Goal: Find specific page/section: Find specific page/section

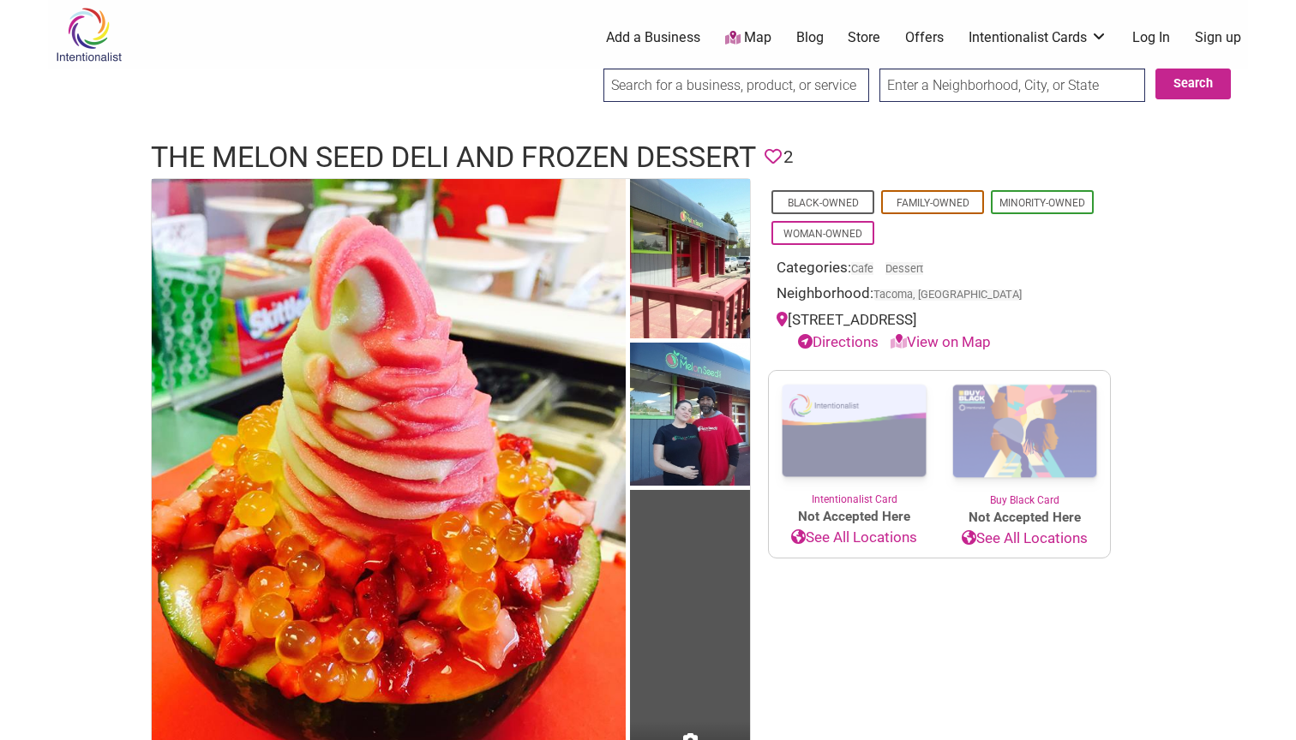
click at [745, 35] on link "Map" at bounding box center [748, 38] width 46 height 20
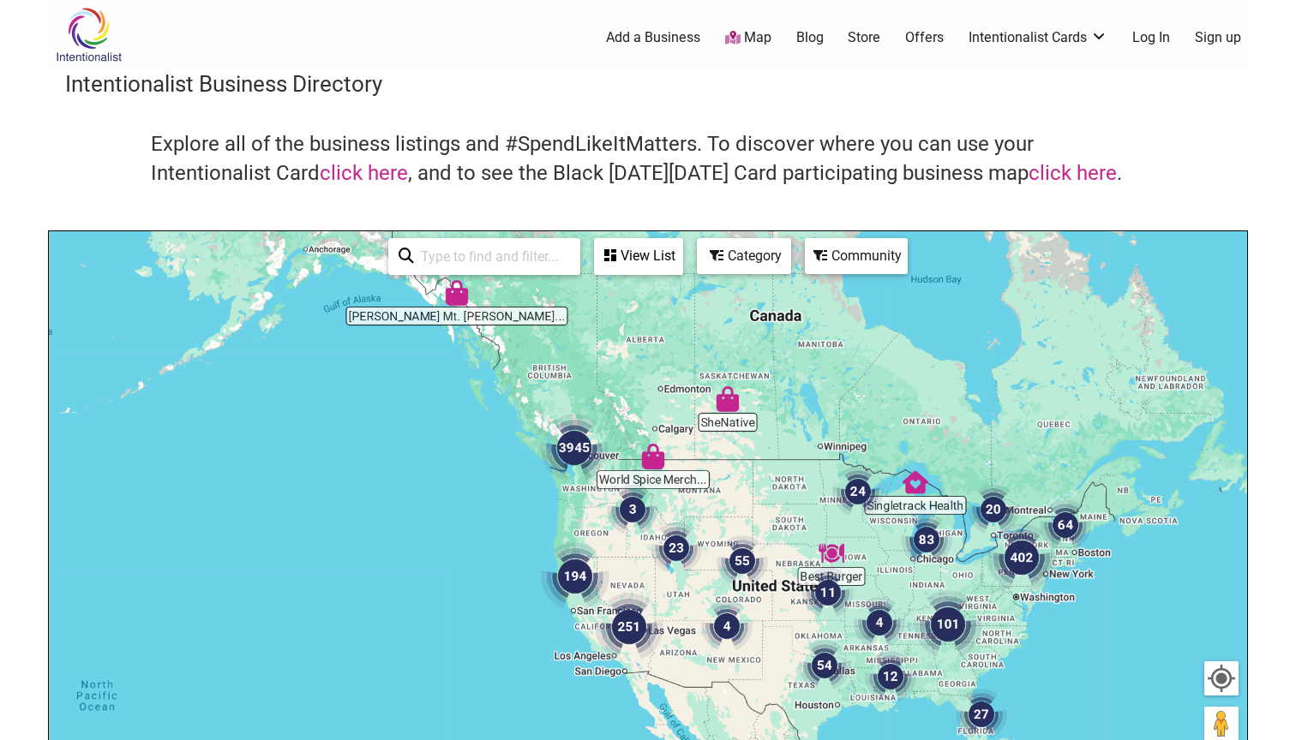
click at [580, 479] on img "3945" at bounding box center [574, 448] width 69 height 69
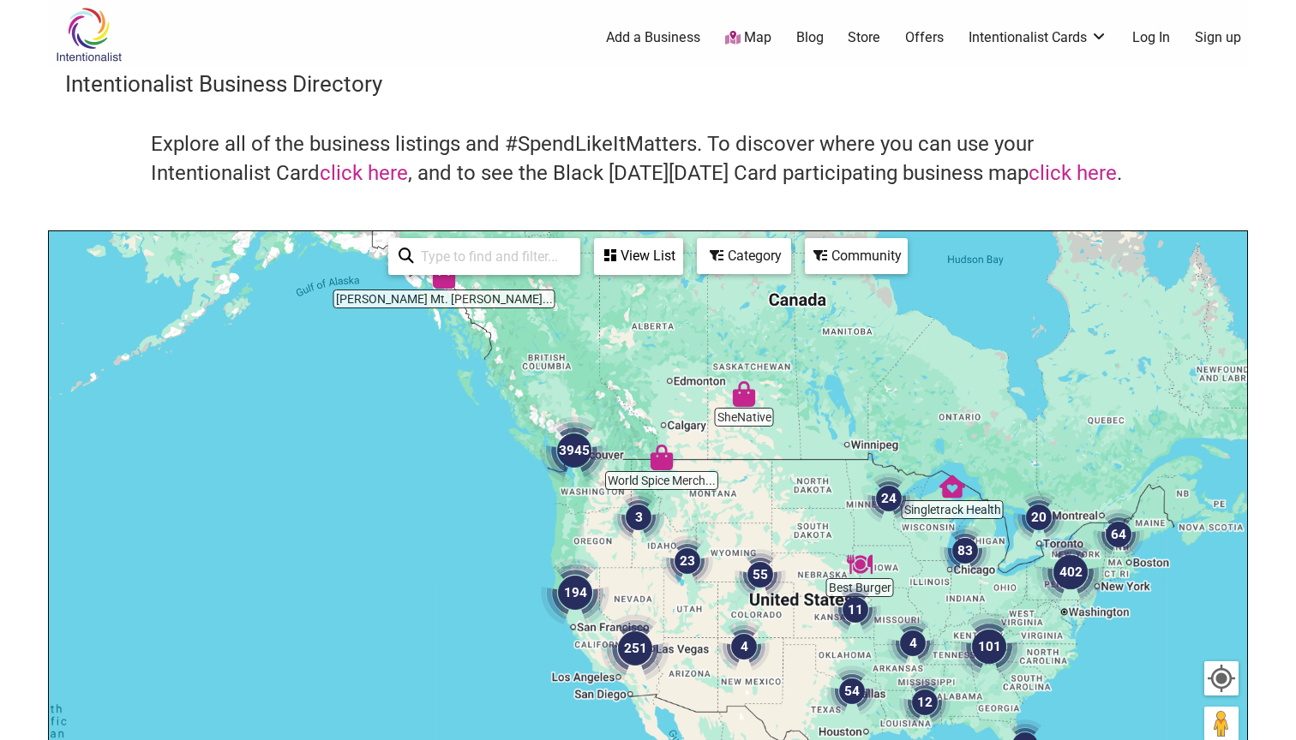
click at [580, 479] on img "3945" at bounding box center [574, 451] width 69 height 69
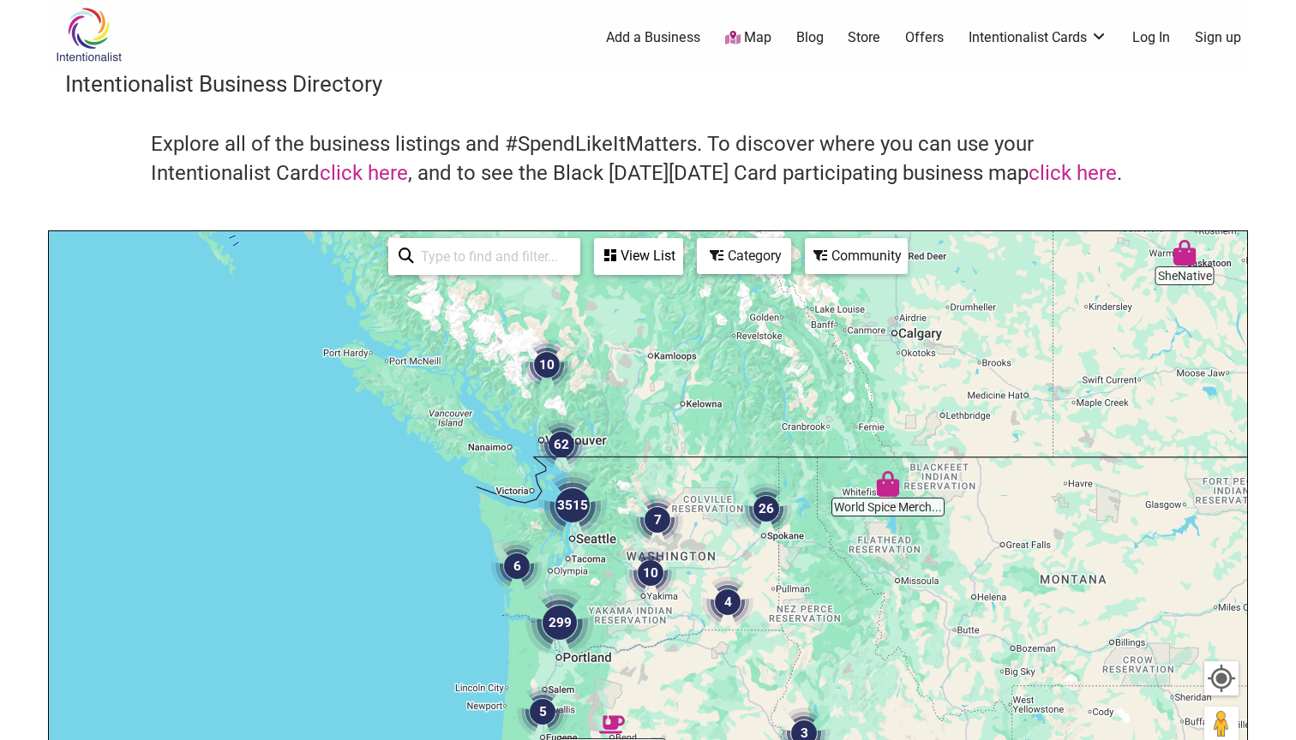
click at [571, 543] on div "To navigate, press the arrow keys." at bounding box center [648, 564] width 1198 height 667
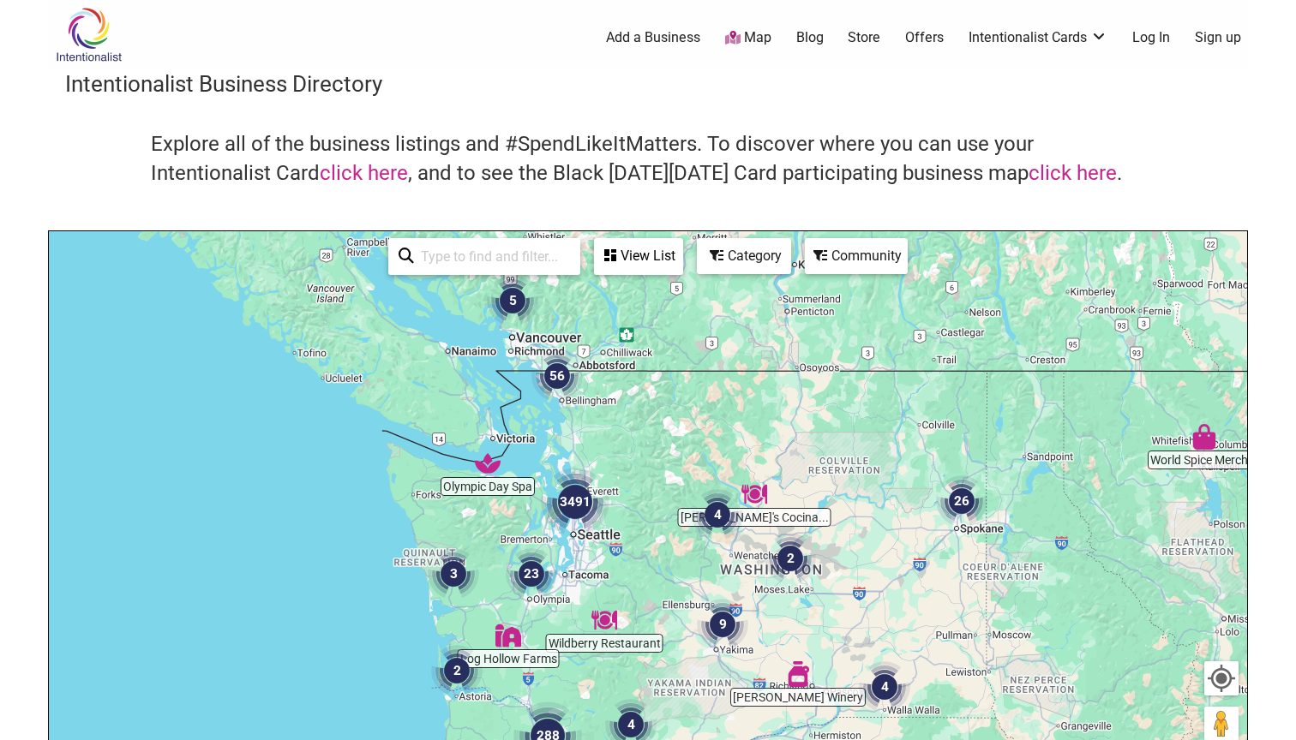
click at [571, 543] on div "To navigate, press the arrow keys." at bounding box center [648, 564] width 1198 height 667
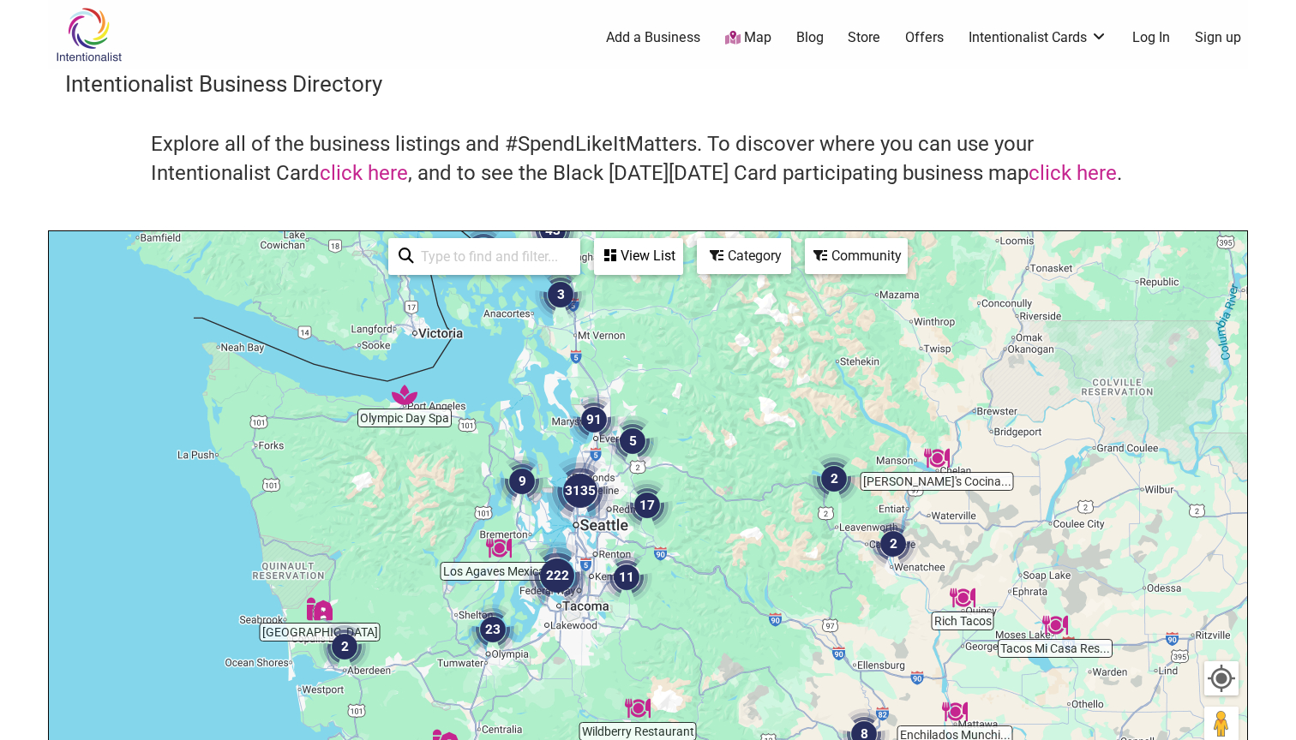
click at [574, 531] on div "To navigate, press the arrow keys." at bounding box center [648, 564] width 1198 height 667
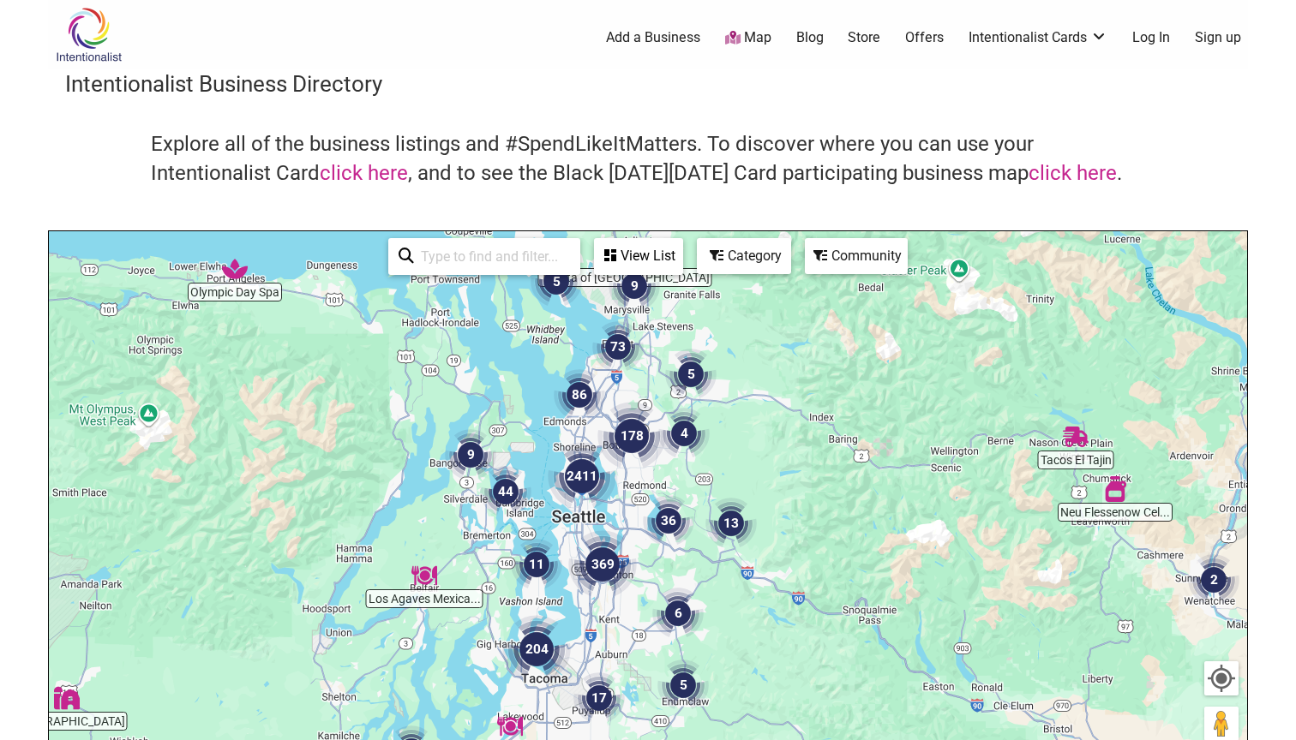
click at [580, 513] on div "To navigate, press the arrow keys." at bounding box center [648, 564] width 1198 height 667
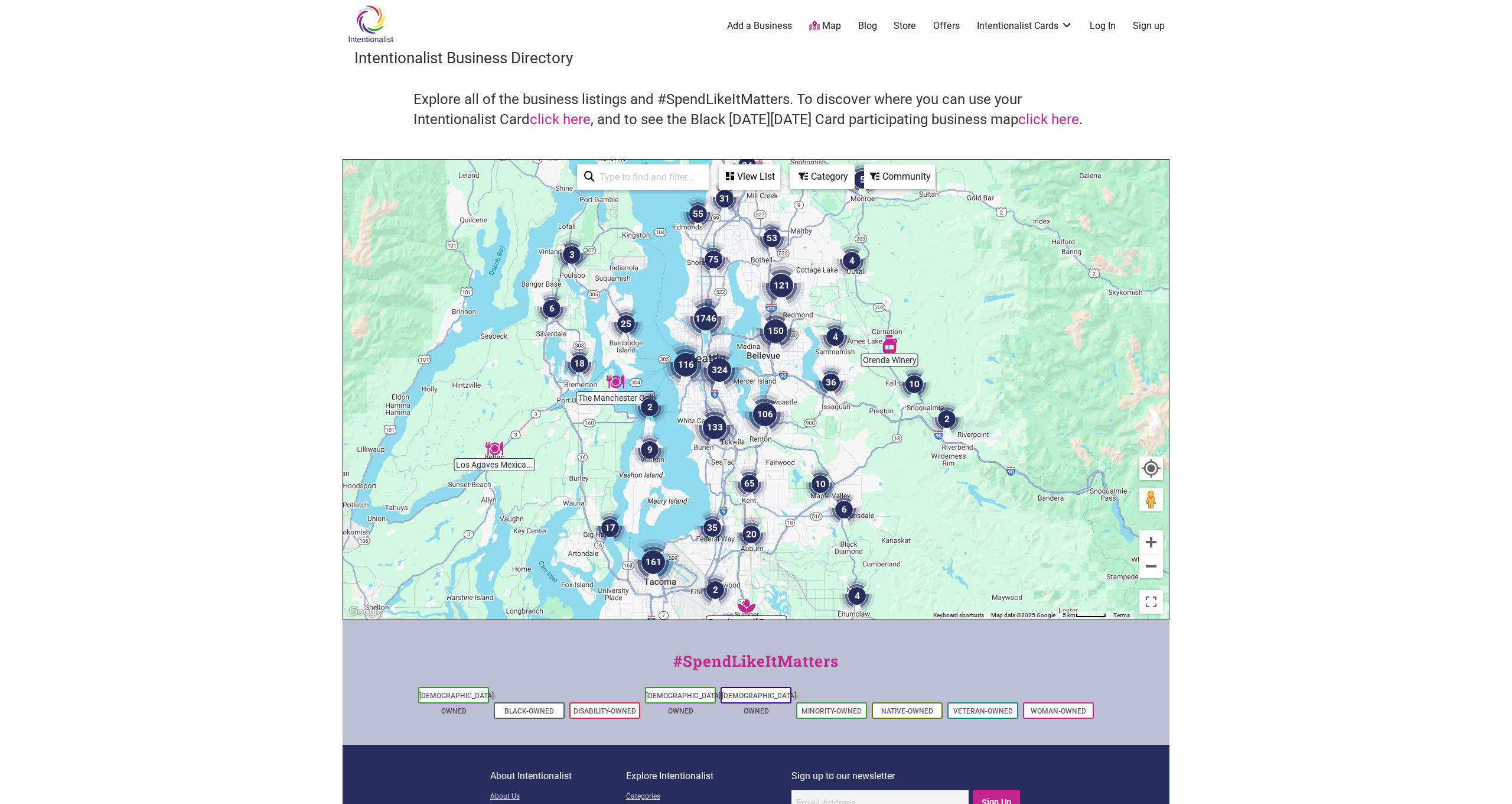
click at [779, 176] on div "Community" at bounding box center [750, 177] width 59 height 23
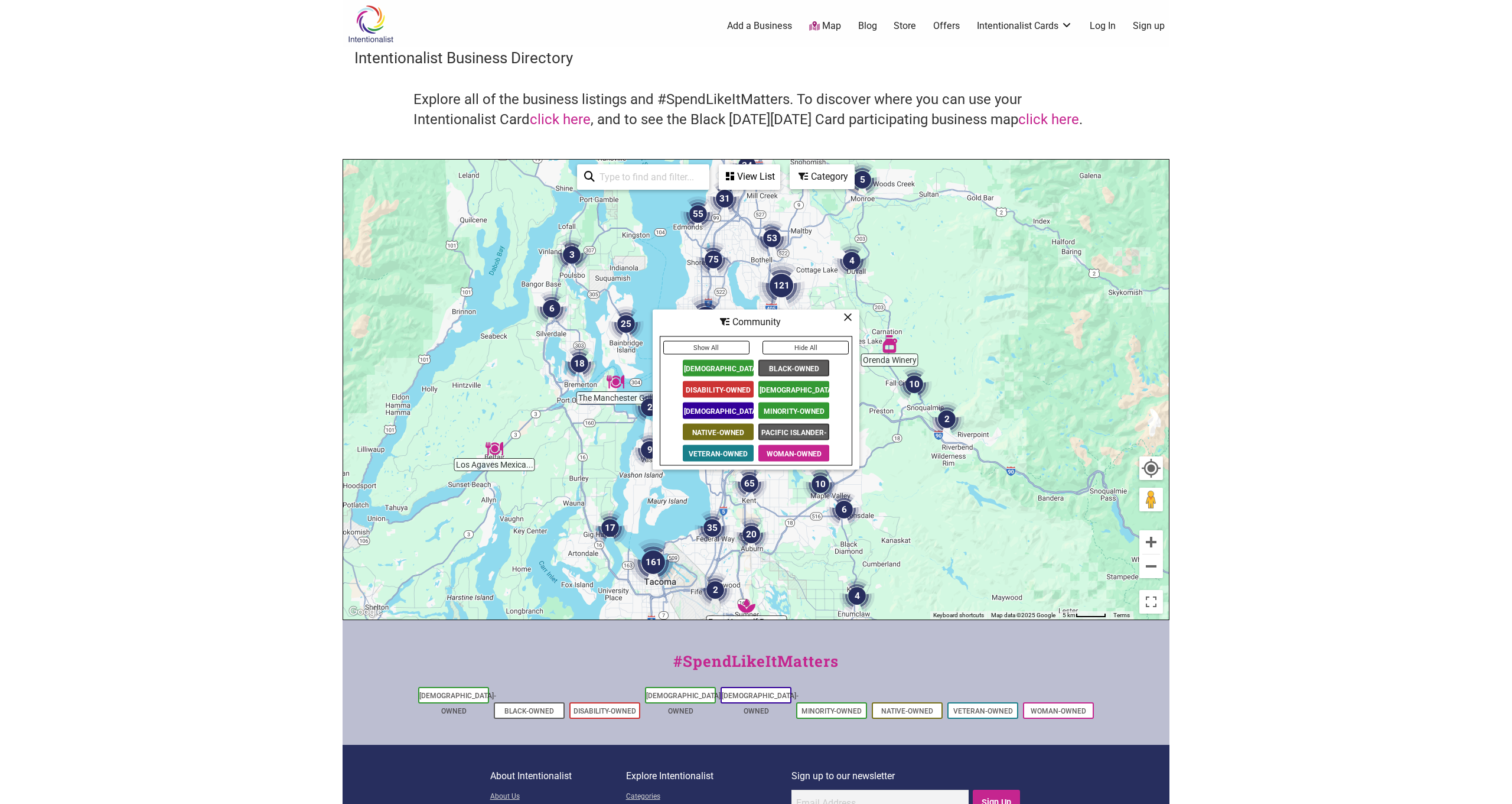
click at [777, 364] on span "Black-Owned" at bounding box center [793, 368] width 71 height 17
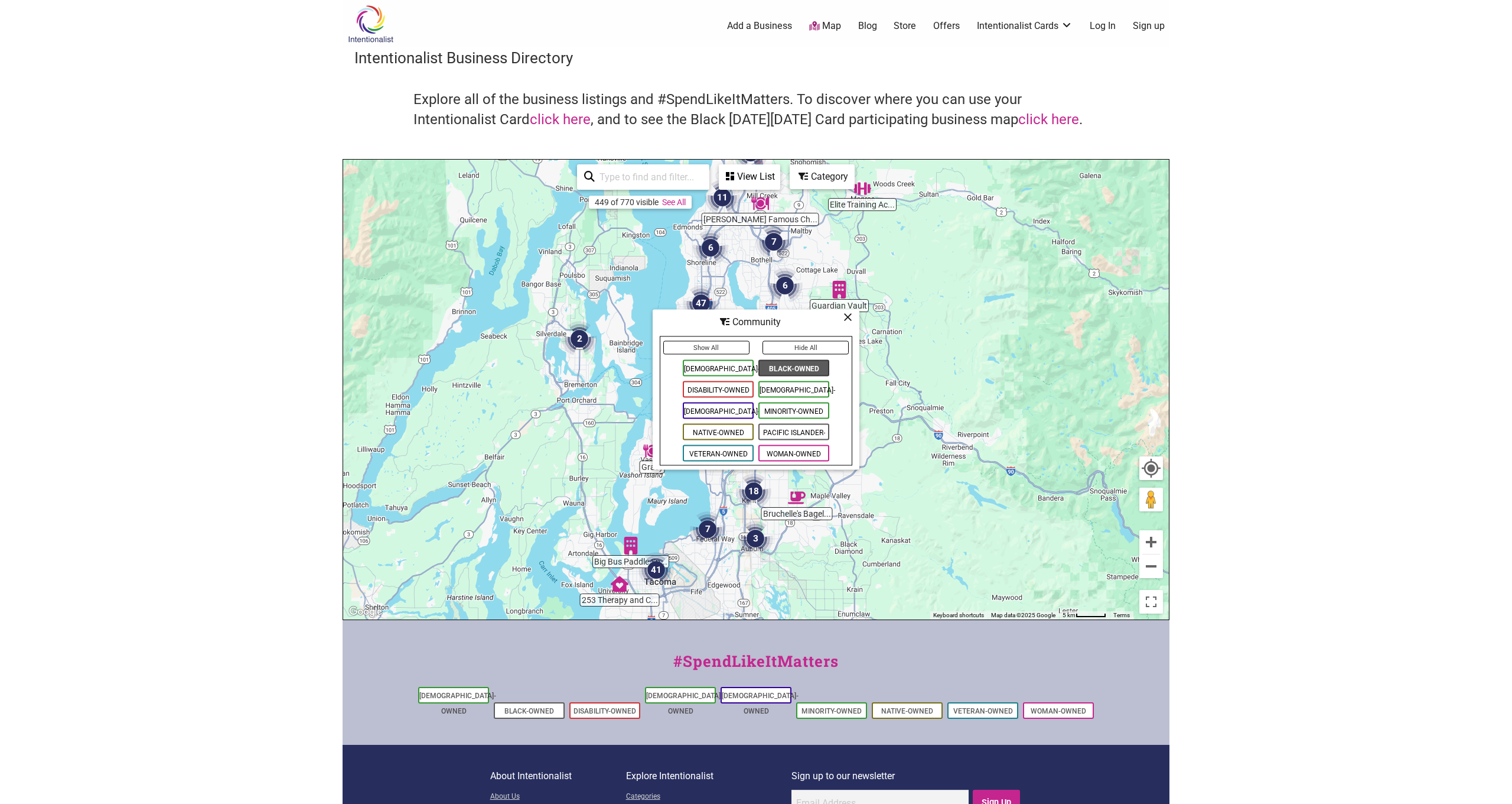
click at [848, 317] on icon at bounding box center [848, 316] width 9 height 1
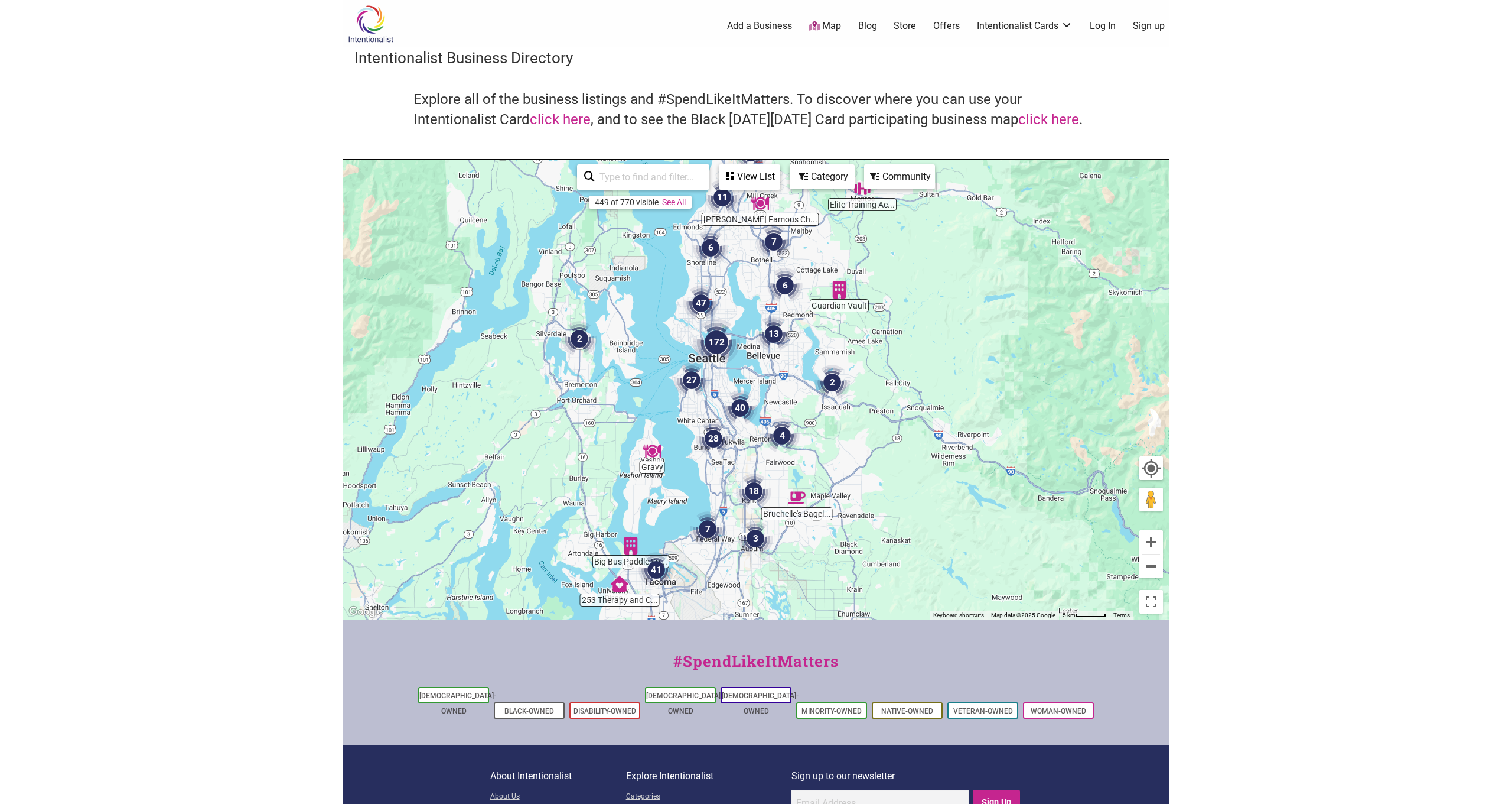
click at [746, 174] on div "View List" at bounding box center [750, 177] width 59 height 23
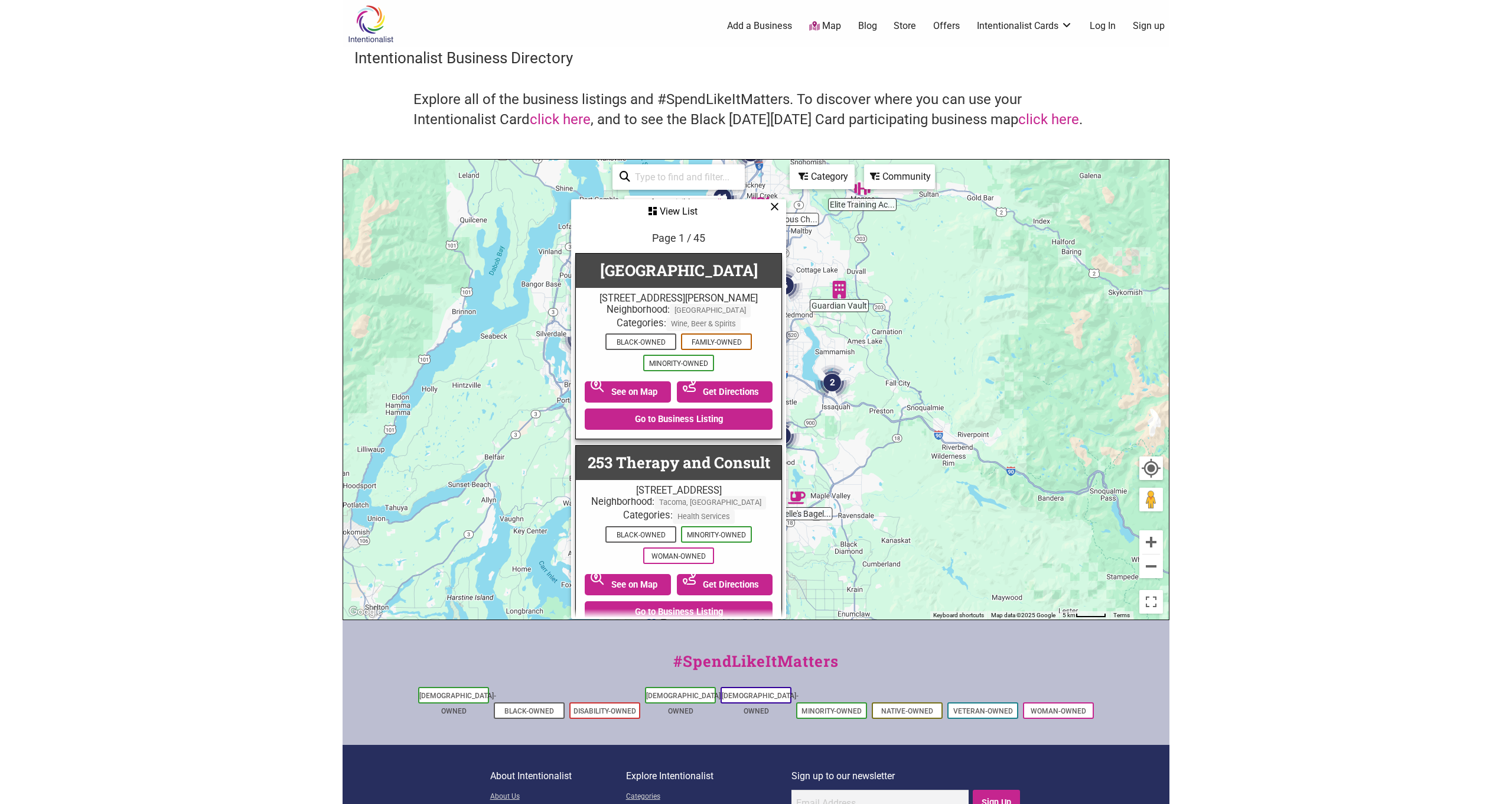
click at [779, 206] on icon at bounding box center [775, 206] width 9 height 1
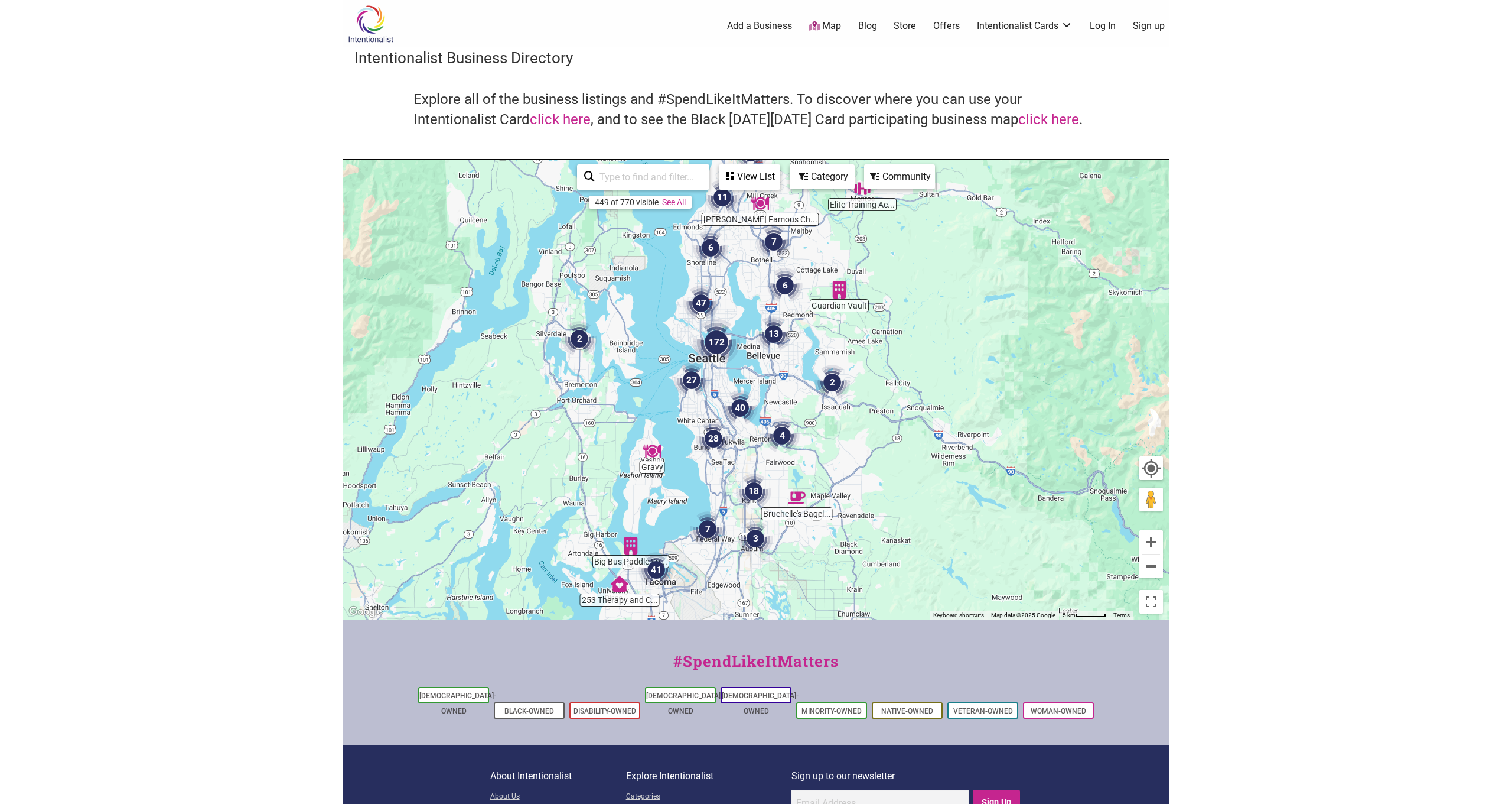
click at [684, 510] on div "To navigate, press the arrow keys." at bounding box center [756, 389] width 826 height 460
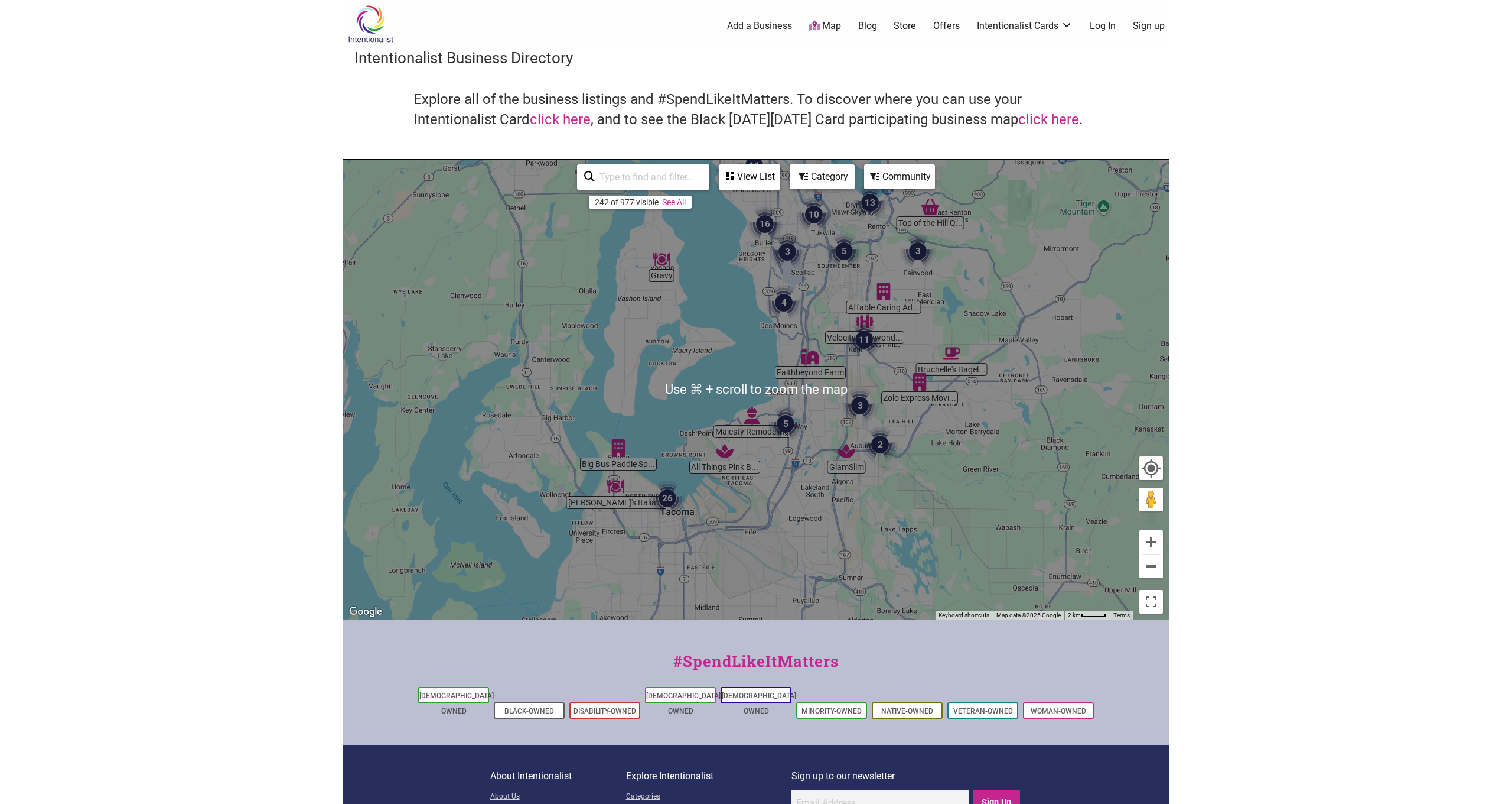
scroll to position [1, 0]
drag, startPoint x: 645, startPoint y: 545, endPoint x: 688, endPoint y: 448, distance: 106.1
click at [688, 448] on div "To navigate, press the arrow keys." at bounding box center [756, 388] width 826 height 460
click at [675, 507] on img "33" at bounding box center [679, 503] width 35 height 35
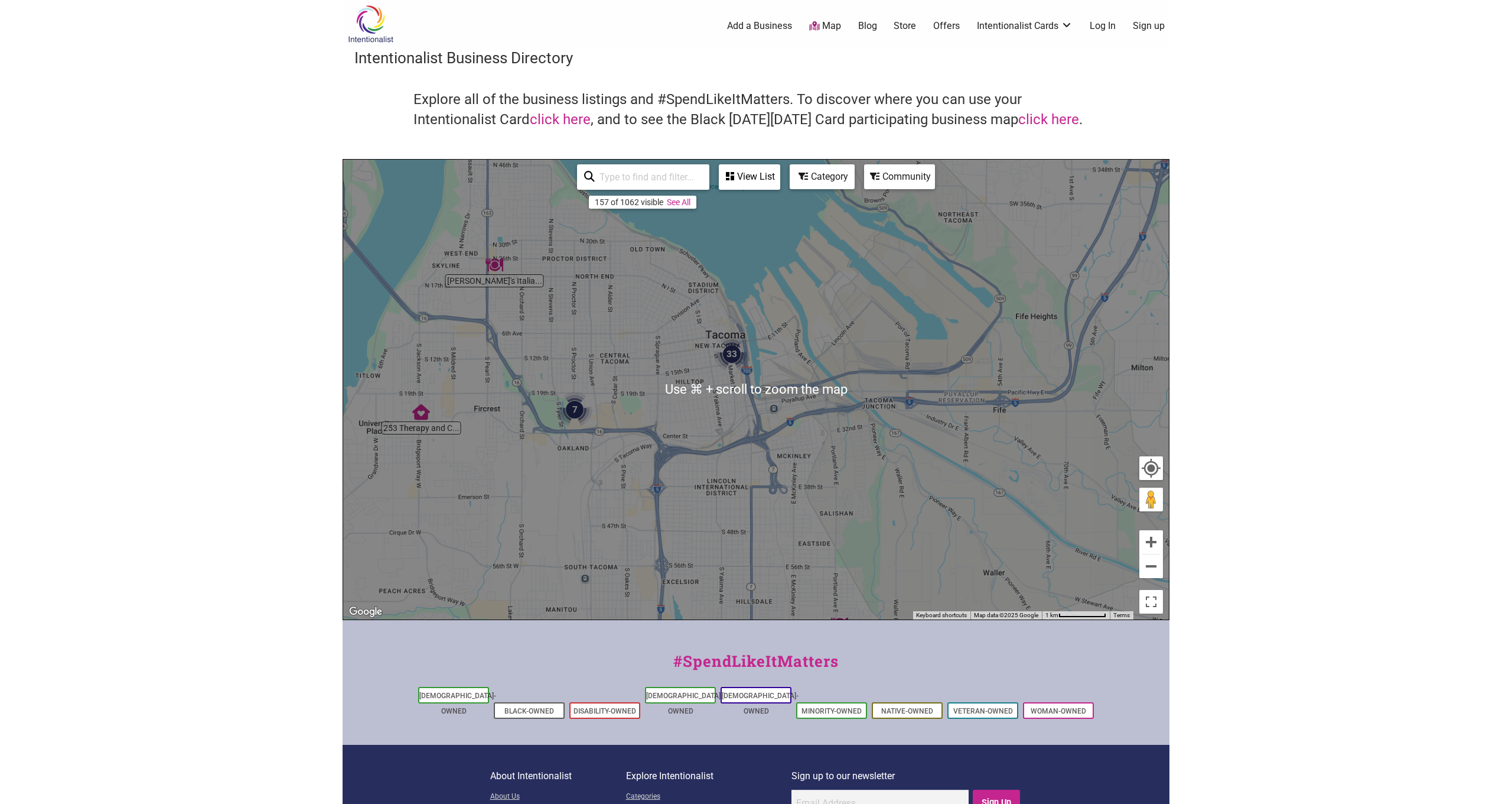
scroll to position [1, 0]
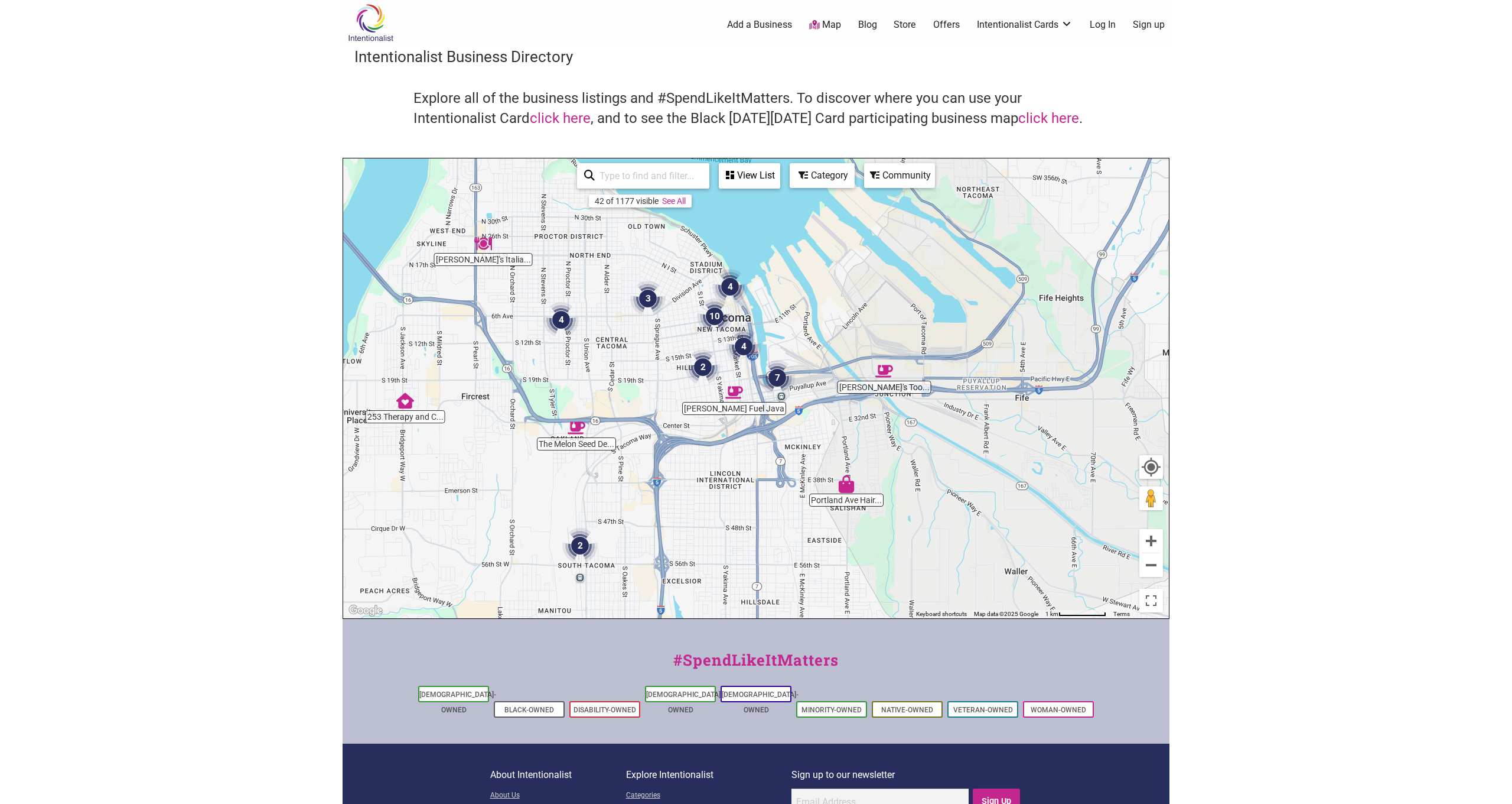
click at [747, 174] on div "View List" at bounding box center [750, 175] width 59 height 23
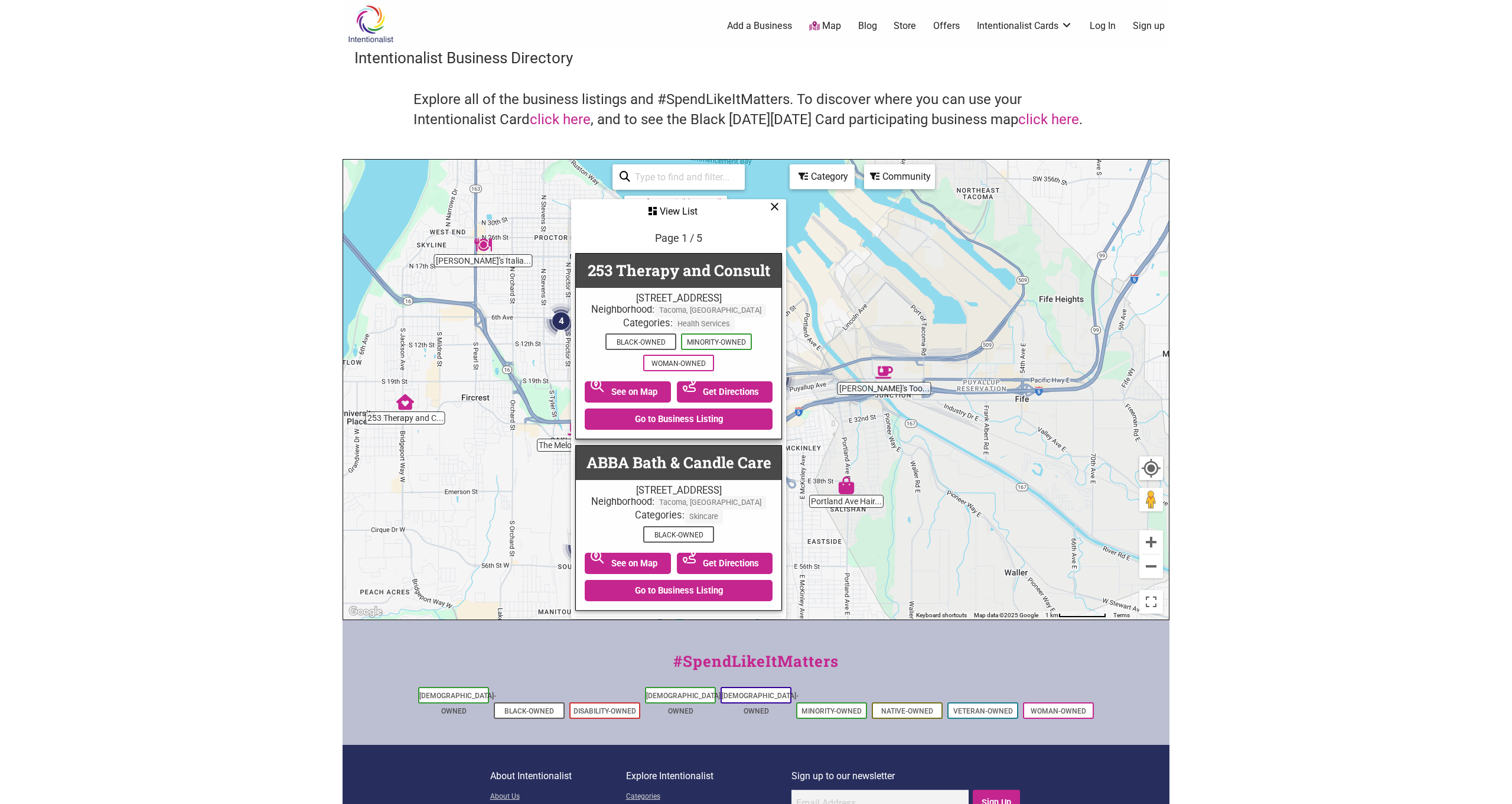
scroll to position [0, -3]
click at [775, 206] on icon at bounding box center [775, 206] width 9 height 1
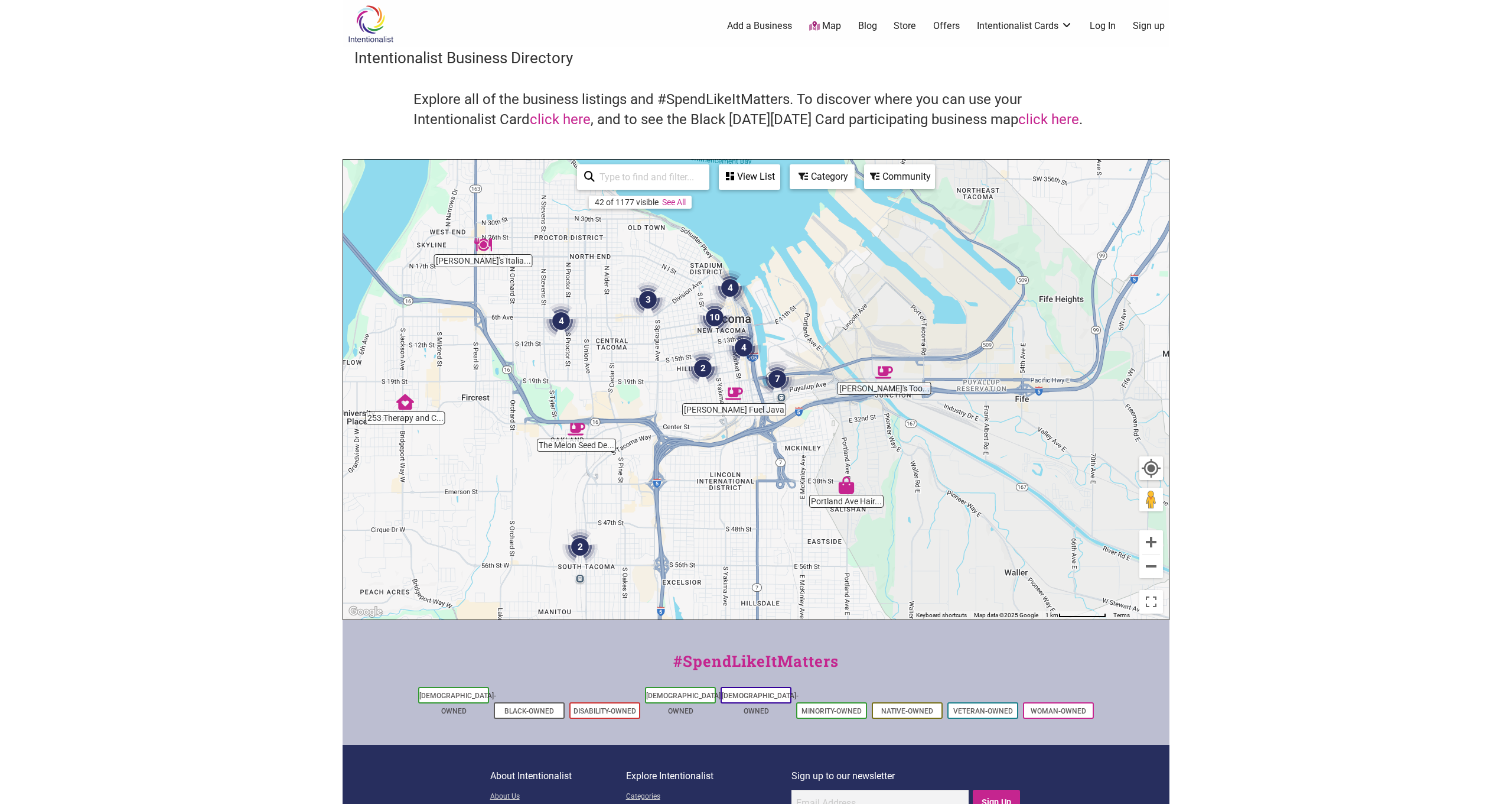
click at [671, 189] on div "42 of 1177 visible See All View List Sorry...nothing found. Page 1 / 5 253 Ther…" at bounding box center [678, 177] width 213 height 35
click at [662, 180] on input "search" at bounding box center [648, 177] width 108 height 23
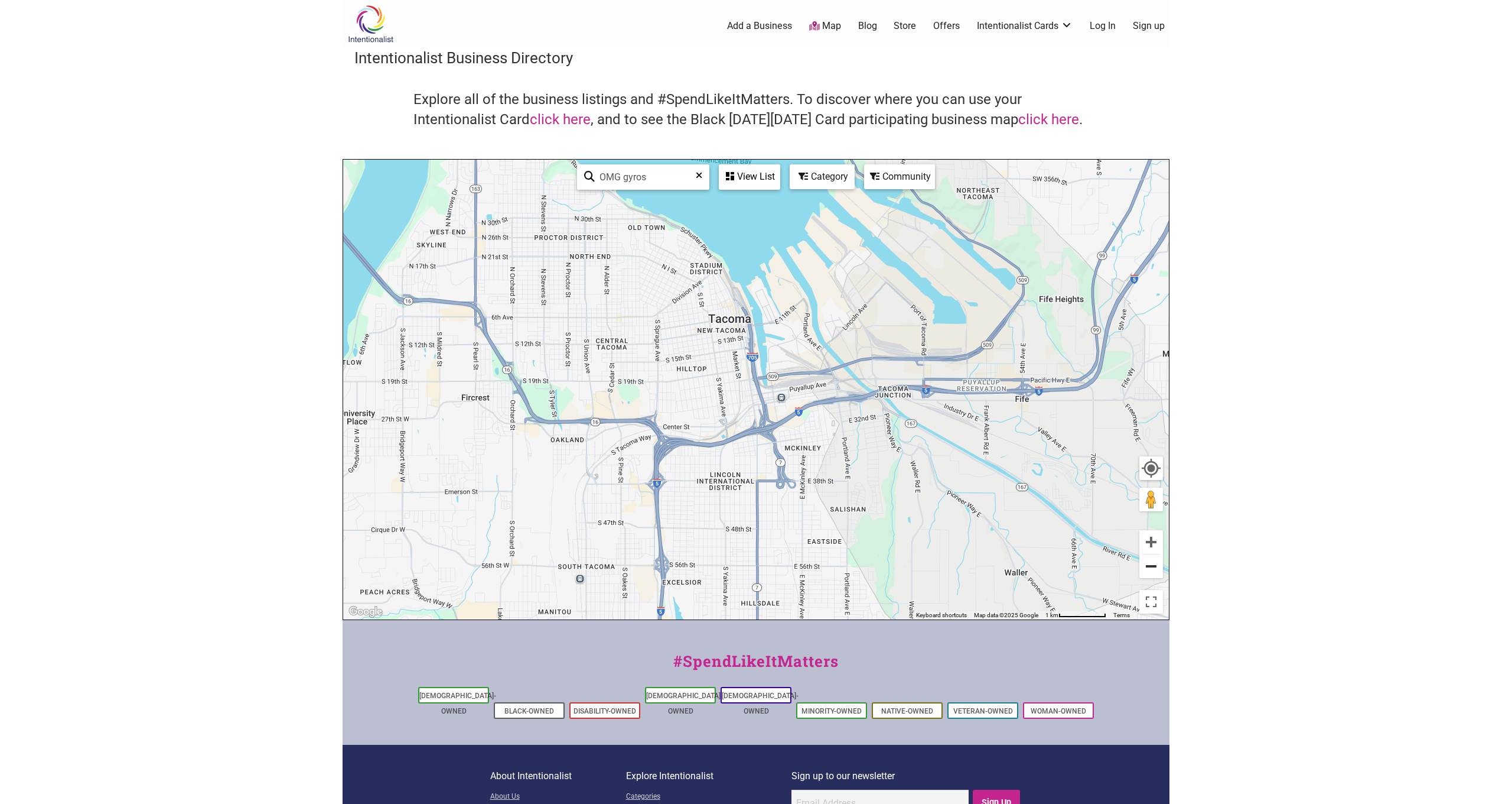
click at [892, 510] on button "Zoom out" at bounding box center [1151, 566] width 23 height 23
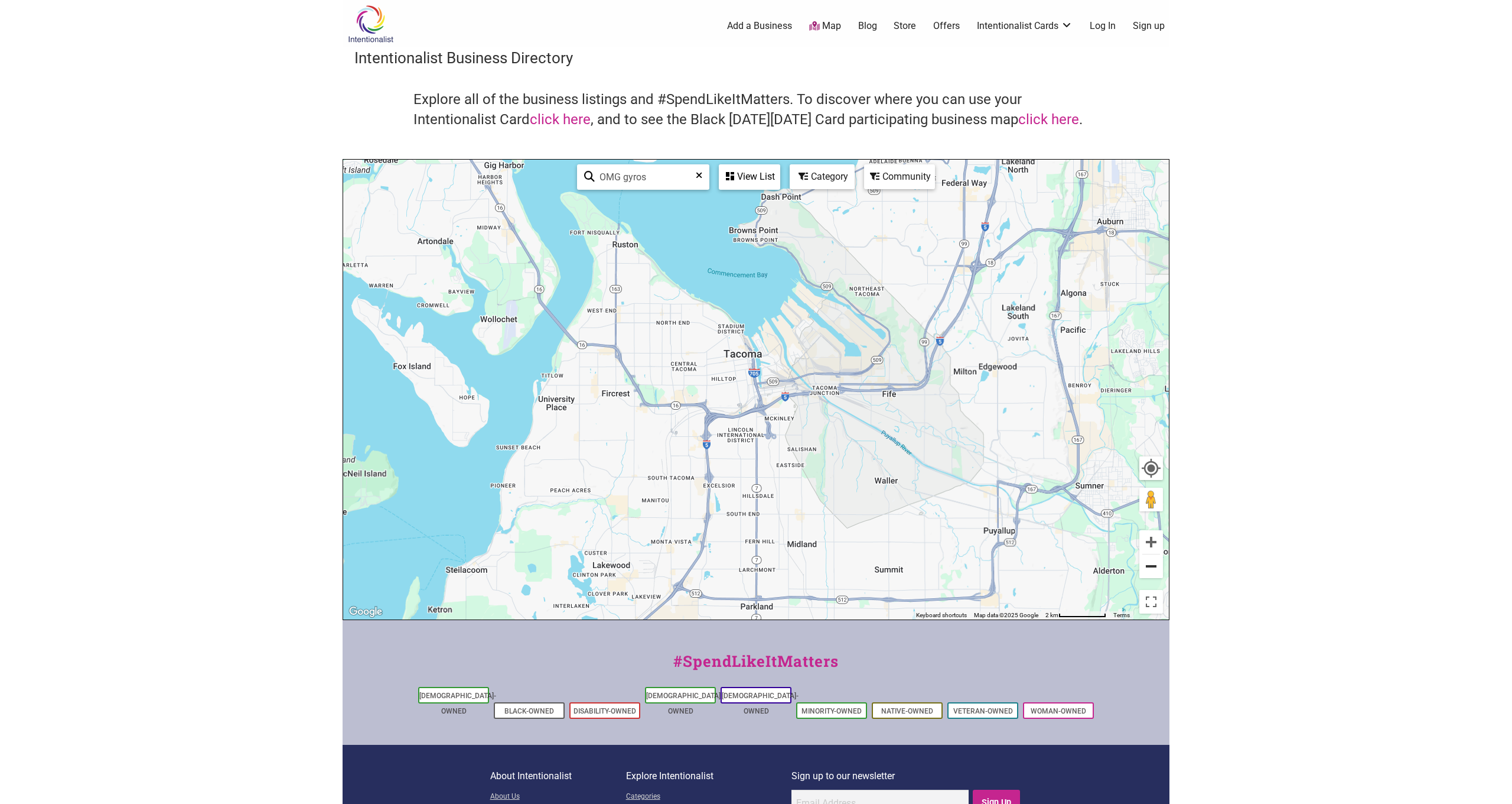
click at [892, 510] on button "Zoom out" at bounding box center [1151, 566] width 23 height 23
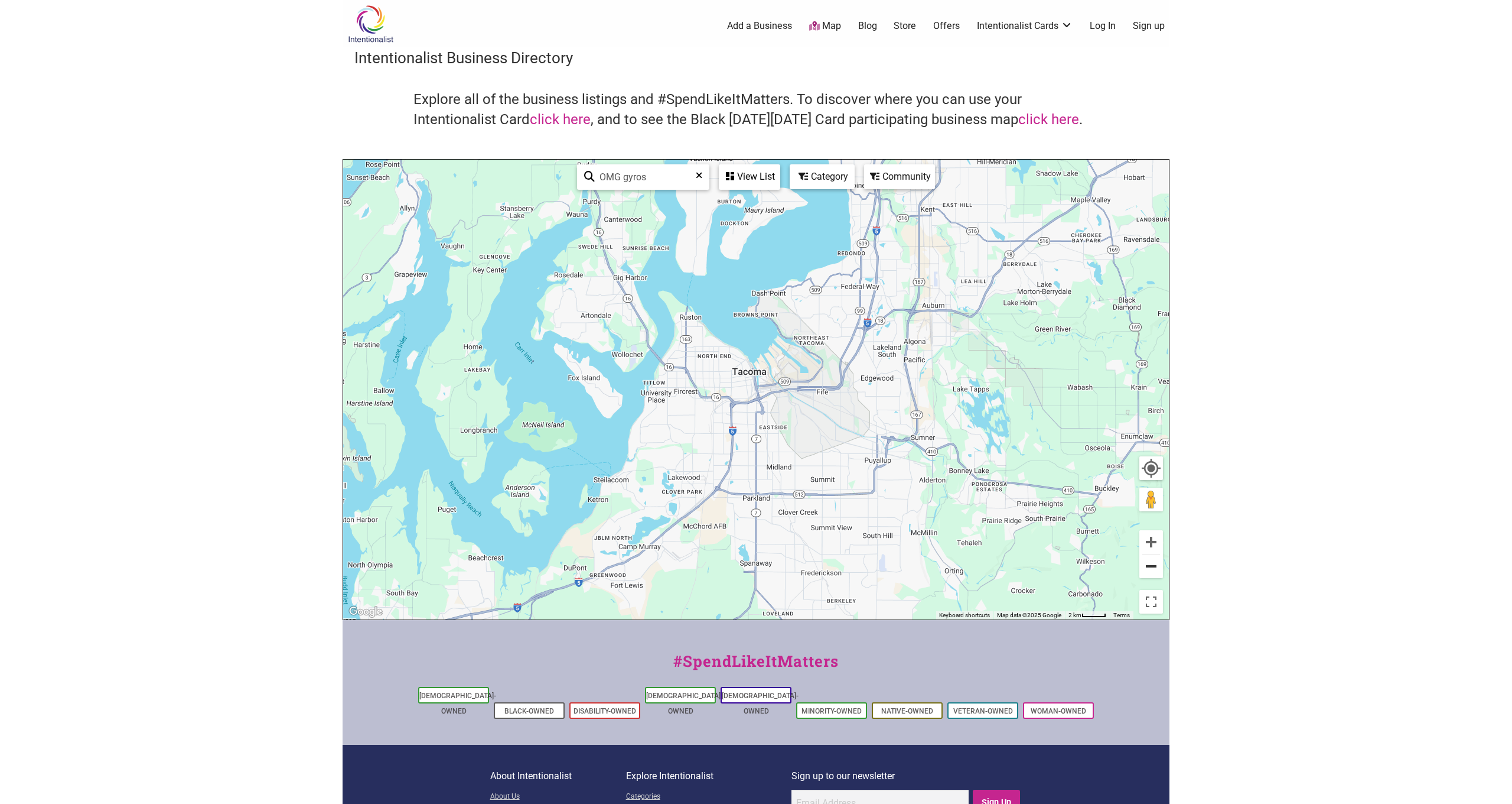
click at [892, 510] on button "Zoom out" at bounding box center [1151, 566] width 23 height 23
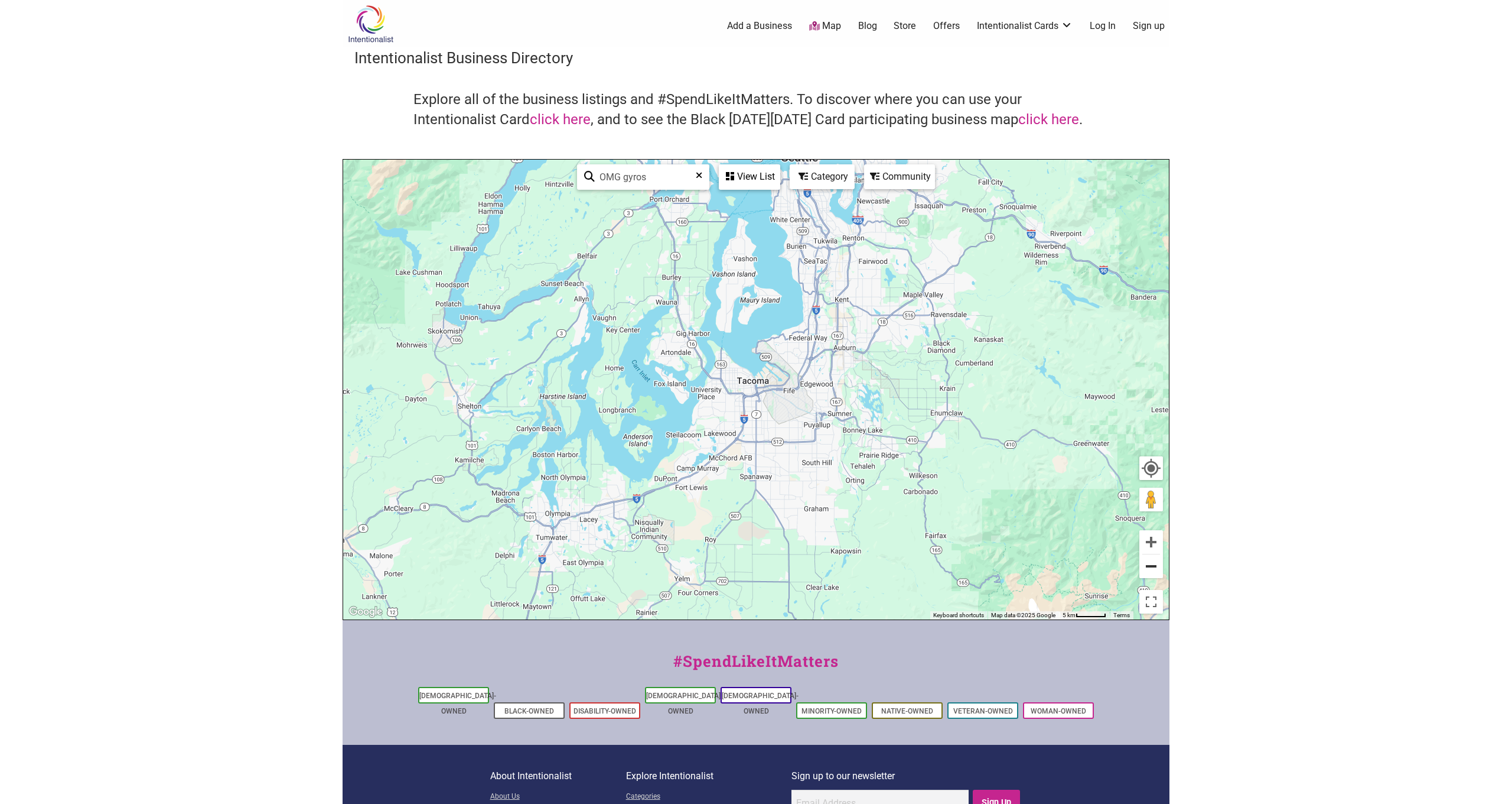
click at [892, 510] on button "Zoom out" at bounding box center [1151, 566] width 23 height 23
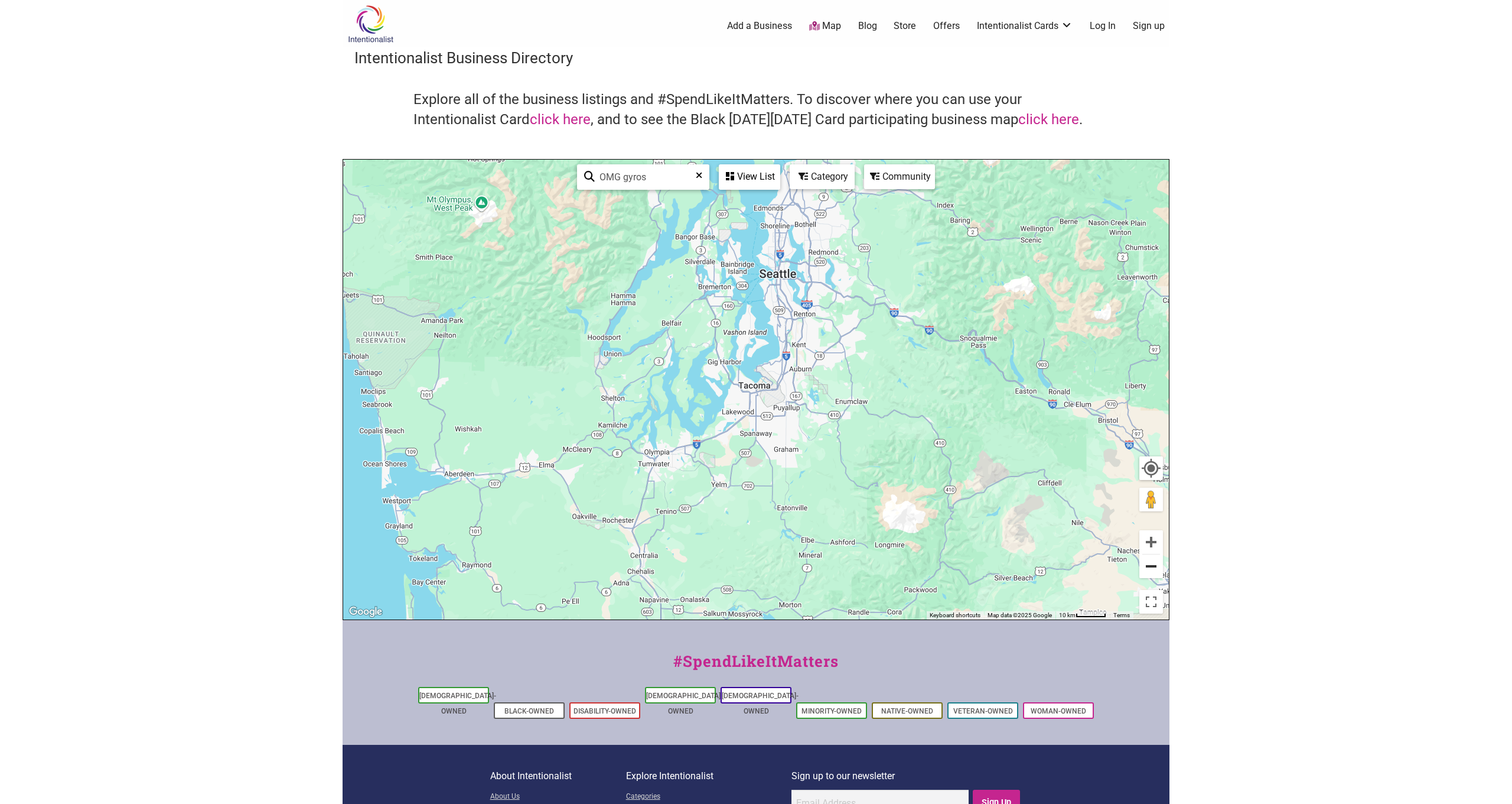
click at [892, 510] on button "Zoom out" at bounding box center [1151, 566] width 23 height 23
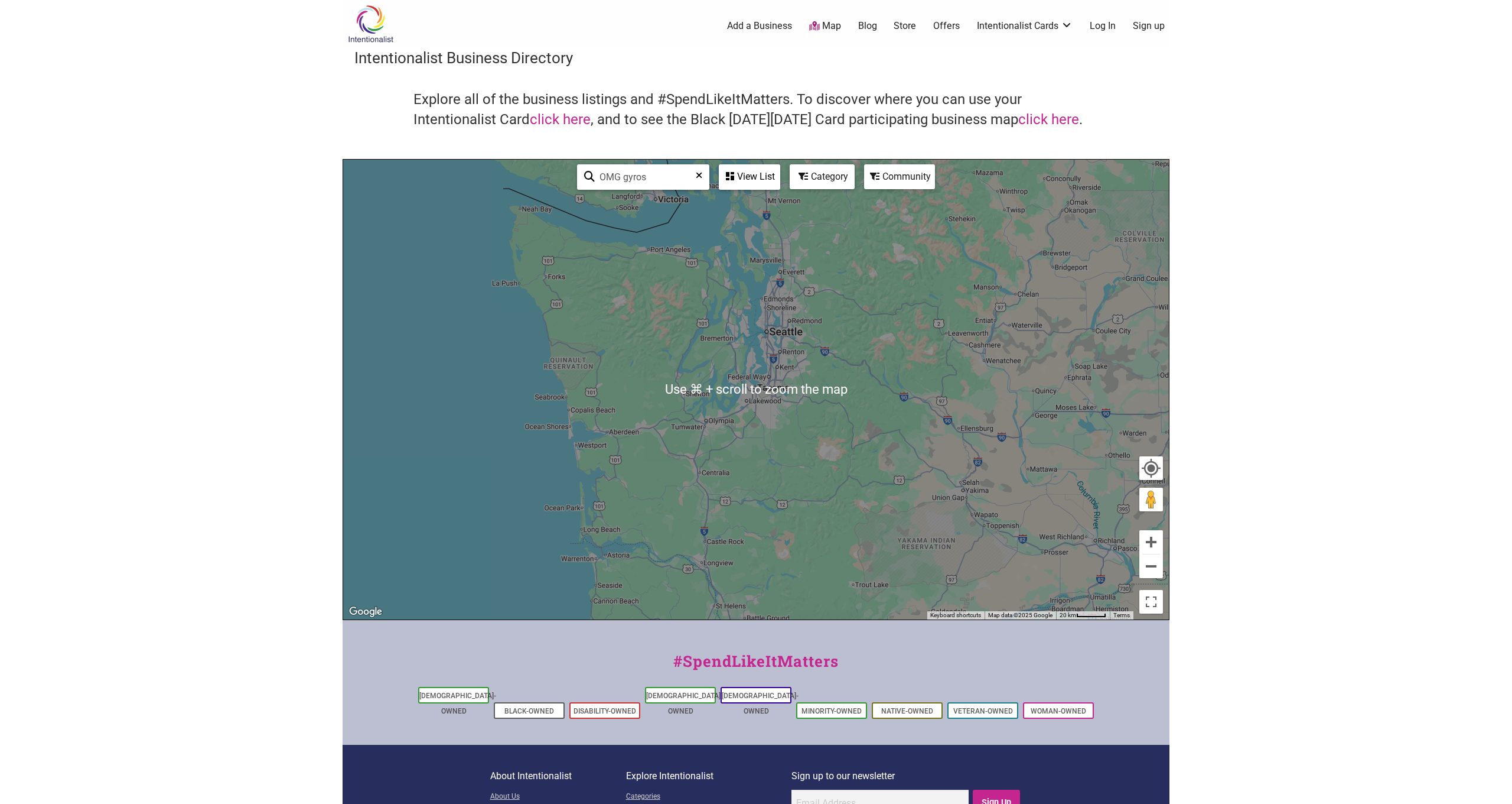
scroll to position [1, 0]
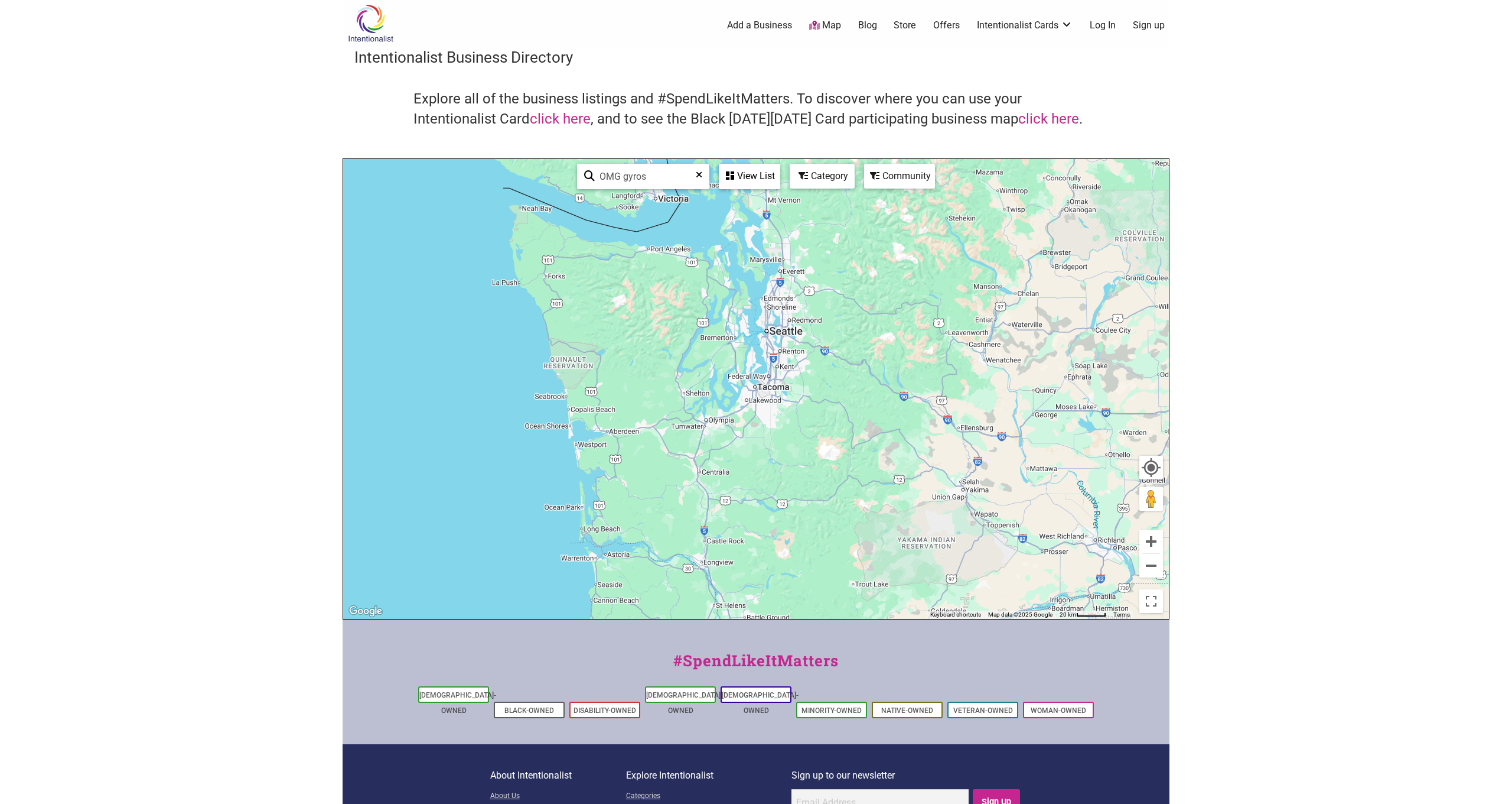
click at [667, 182] on input "OMG gyros" at bounding box center [648, 176] width 107 height 23
drag, startPoint x: 663, startPoint y: 177, endPoint x: 623, endPoint y: 178, distance: 40.0
click at [623, 178] on input "OMG gyros" at bounding box center [648, 176] width 107 height 23
type input "OMG Gyros"
click at [759, 360] on div "To navigate, press the arrow keys." at bounding box center [756, 389] width 826 height 460
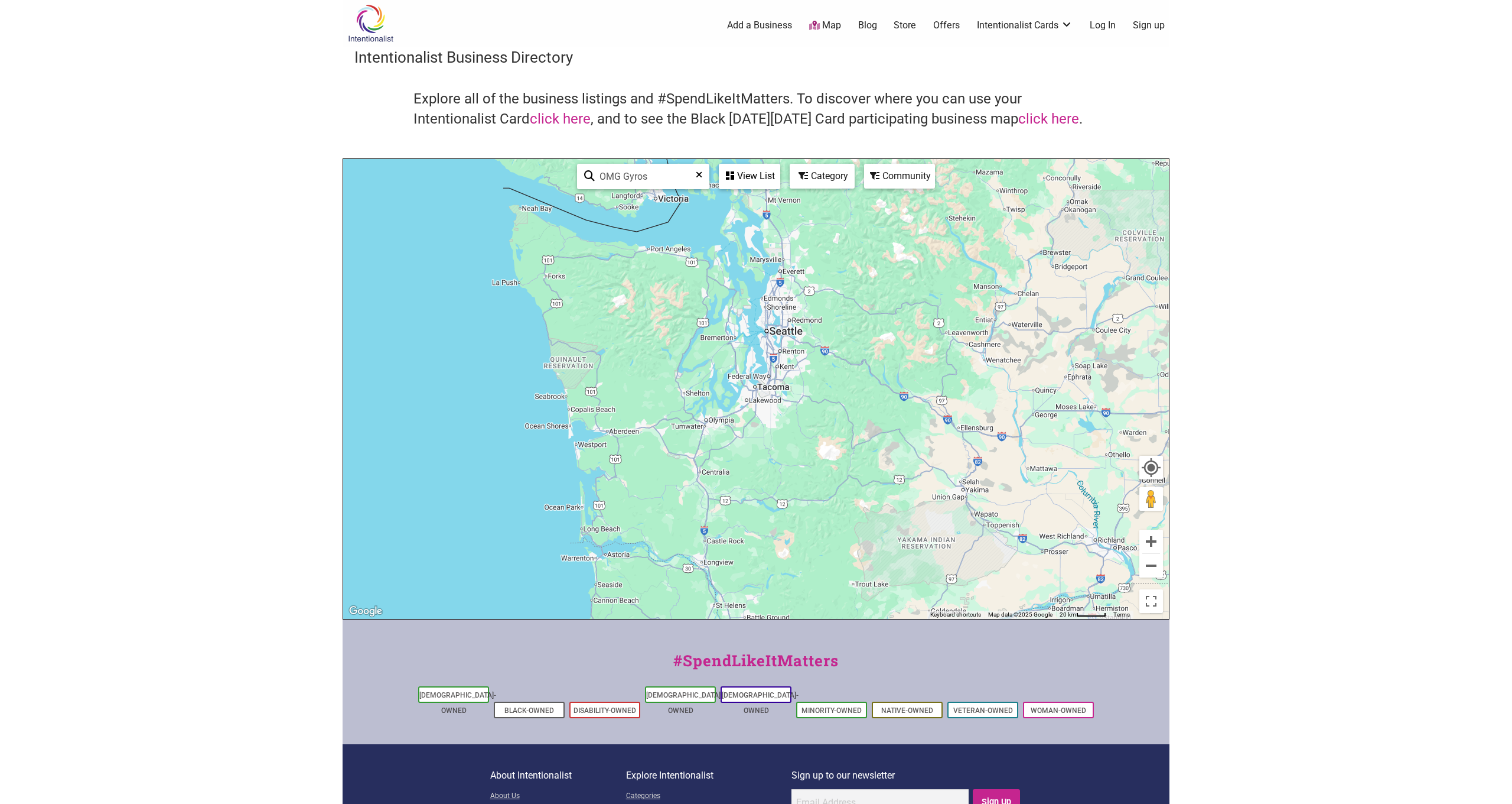
click at [759, 360] on div "To navigate, press the arrow keys." at bounding box center [756, 389] width 826 height 460
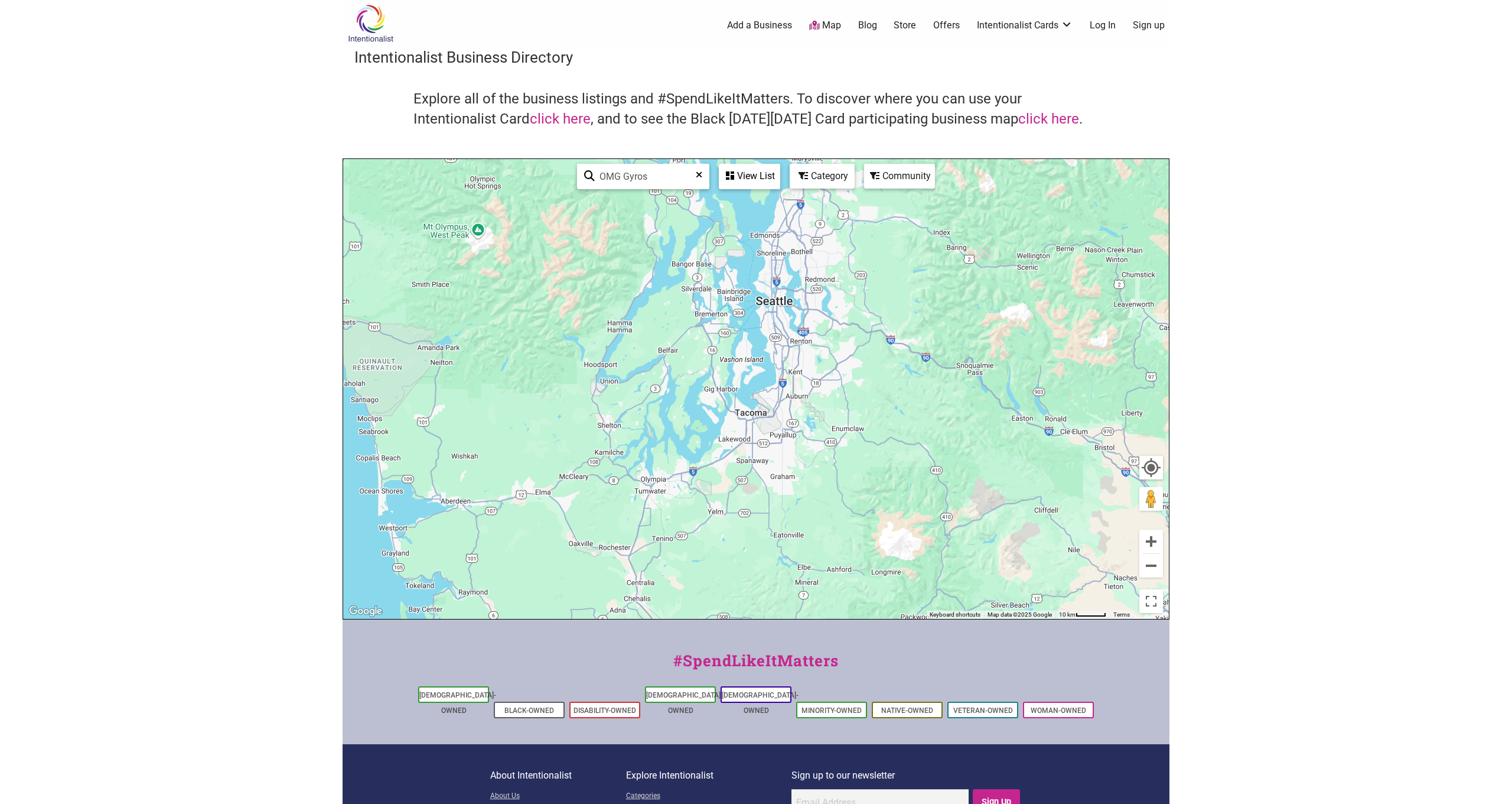
click at [744, 176] on div "View List" at bounding box center [750, 176] width 59 height 23
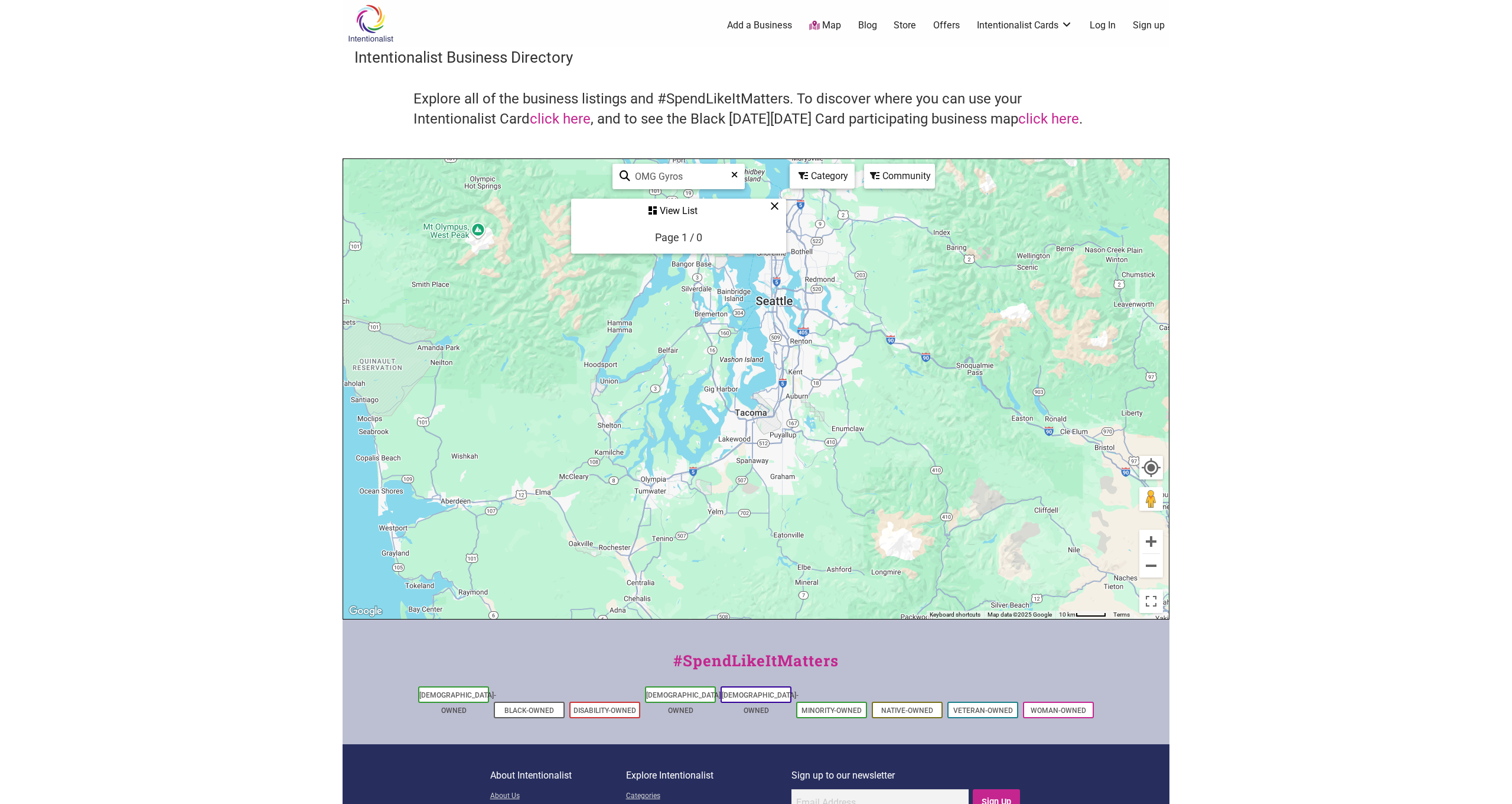
scroll to position [0, 0]
click at [684, 241] on div "Page 1 / 0" at bounding box center [678, 237] width 48 height 12
click at [666, 239] on div "Page 1 / 0" at bounding box center [678, 237] width 48 height 12
click at [771, 206] on icon at bounding box center [775, 205] width 9 height 1
